Goal: Task Accomplishment & Management: Use online tool/utility

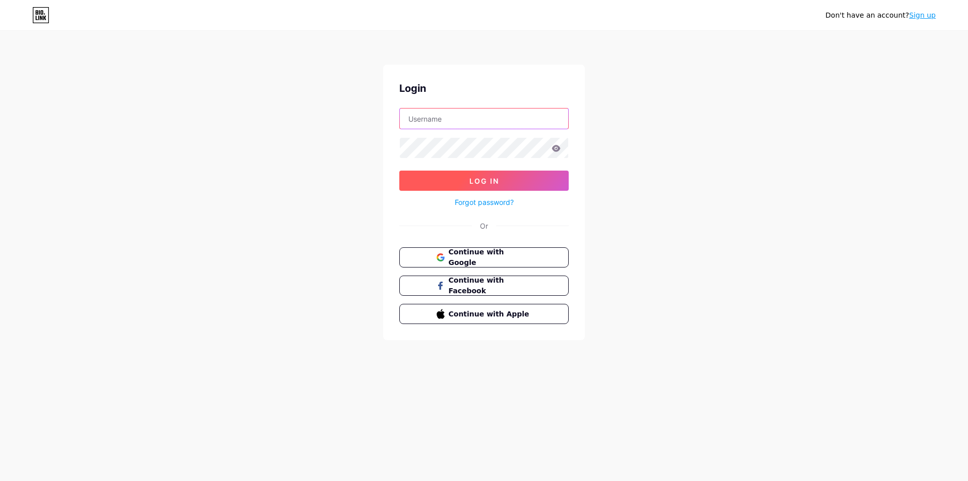
type input "[EMAIL_ADDRESS][DOMAIN_NAME]"
click at [554, 177] on button "Log In" at bounding box center [483, 180] width 169 height 20
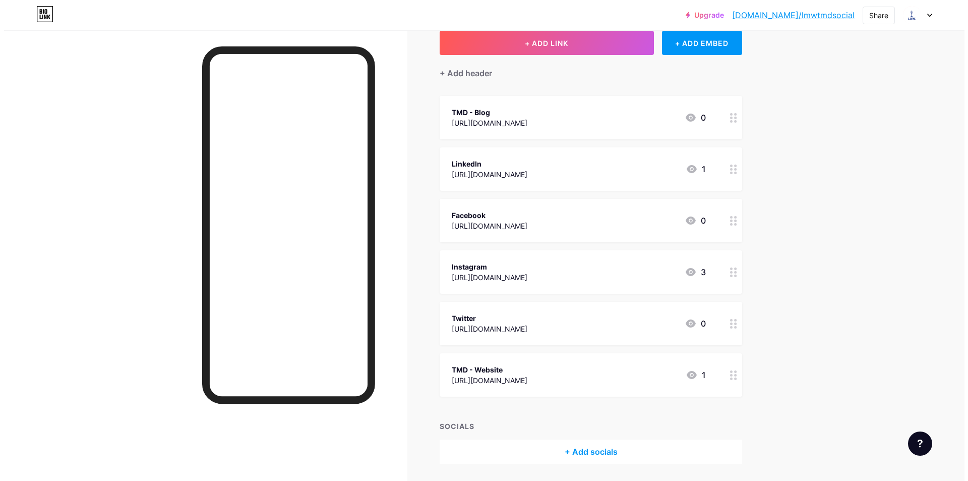
scroll to position [45, 0]
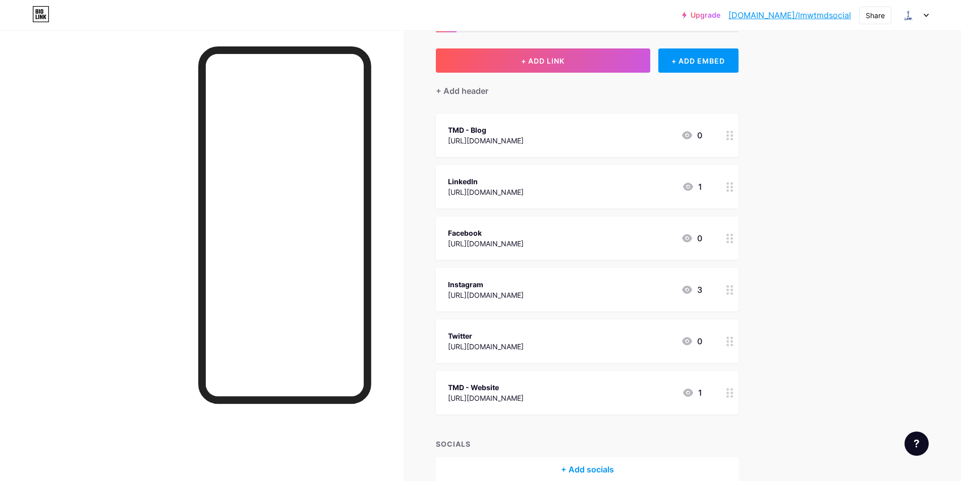
click at [524, 137] on div "[URL][DOMAIN_NAME]" at bounding box center [486, 140] width 76 height 11
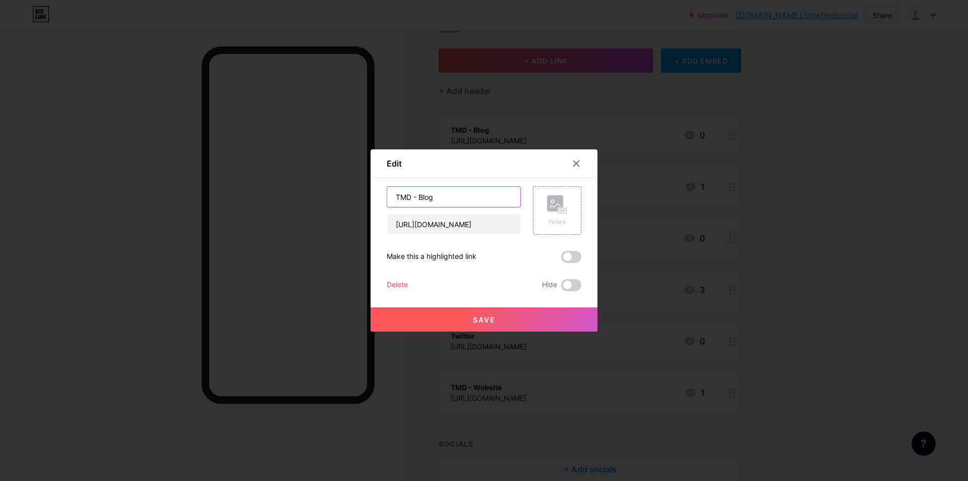
click at [449, 199] on input "TMD - Blog" at bounding box center [453, 197] width 133 height 20
type input "TMD - Success Story"
click at [459, 224] on input "[URL][DOMAIN_NAME]" at bounding box center [453, 224] width 133 height 20
click at [459, 225] on input "[URL][DOMAIN_NAME]" at bounding box center [453, 224] width 133 height 20
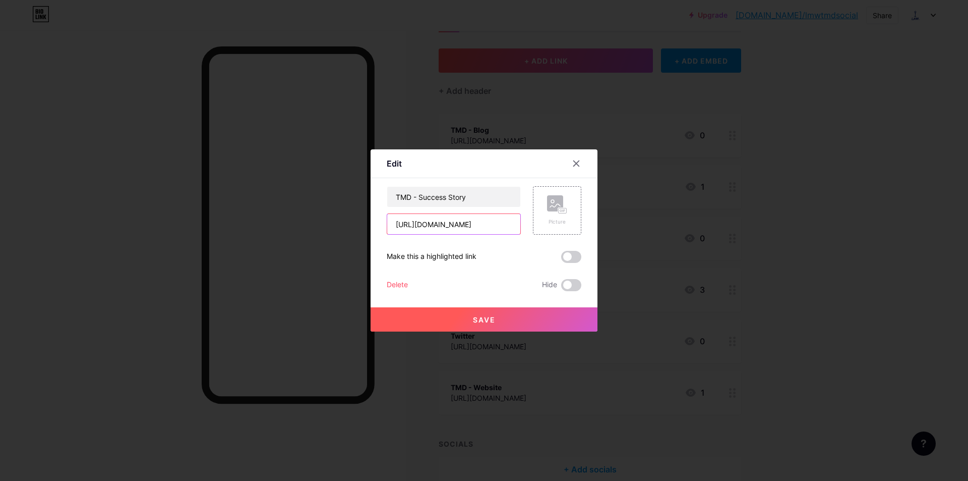
paste input "success-story/lss-[PERSON_NAME]"
type input "[URL][DOMAIN_NAME][PERSON_NAME]"
click at [497, 319] on button "Save" at bounding box center [484, 319] width 227 height 24
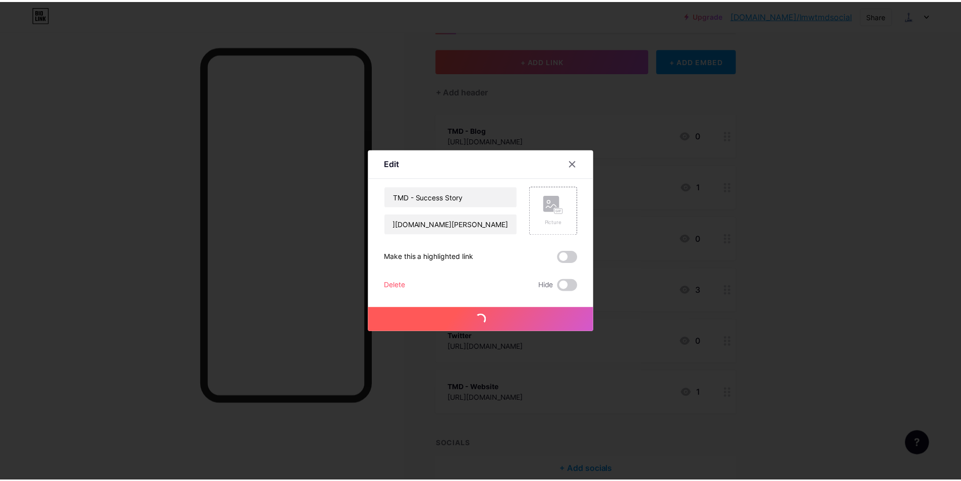
scroll to position [0, 0]
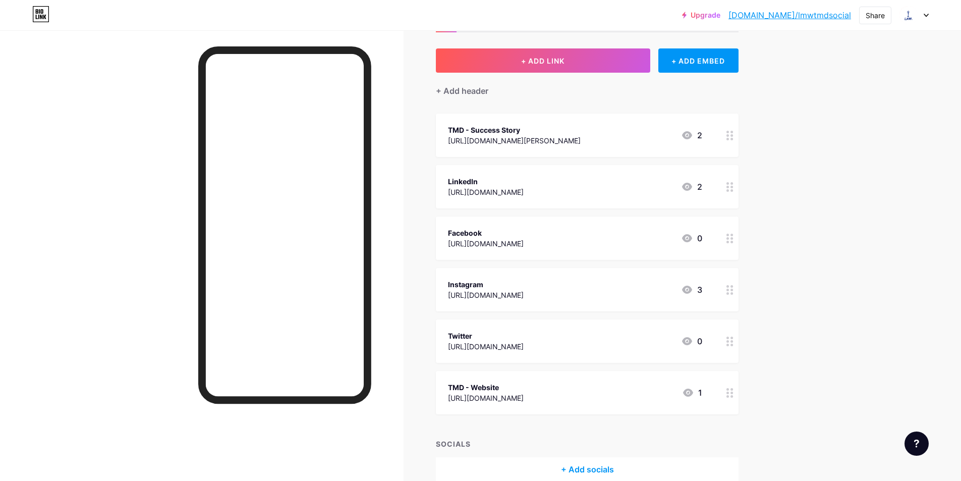
click at [859, 262] on div "Upgrade [DOMAIN_NAME]/lmwtmd... [DOMAIN_NAME]/lmwtmdsocial Share Switch account…" at bounding box center [480, 243] width 961 height 577
